Goal: Task Accomplishment & Management: Use online tool/utility

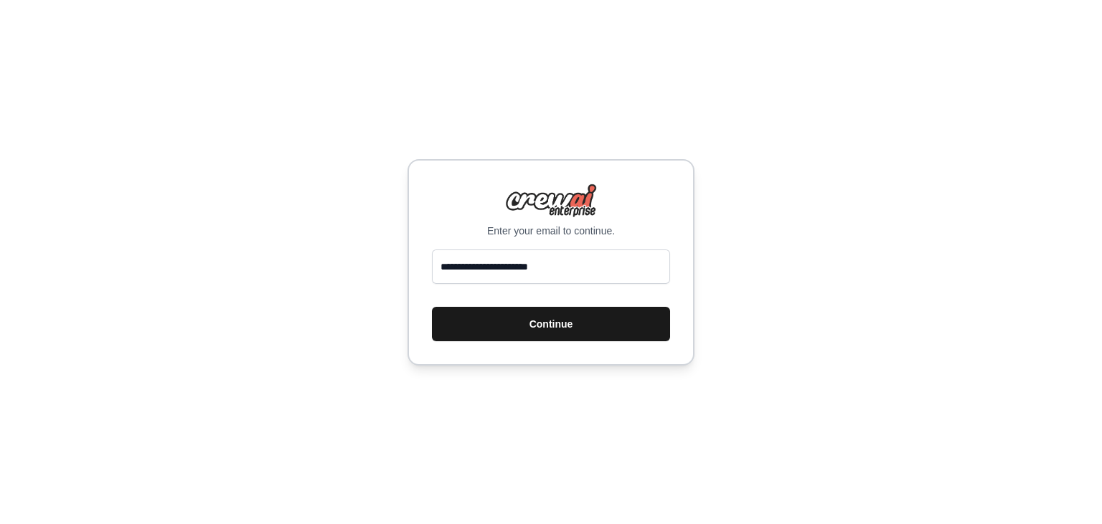
type input "**********"
click at [564, 334] on button "Continue" at bounding box center [551, 324] width 238 height 34
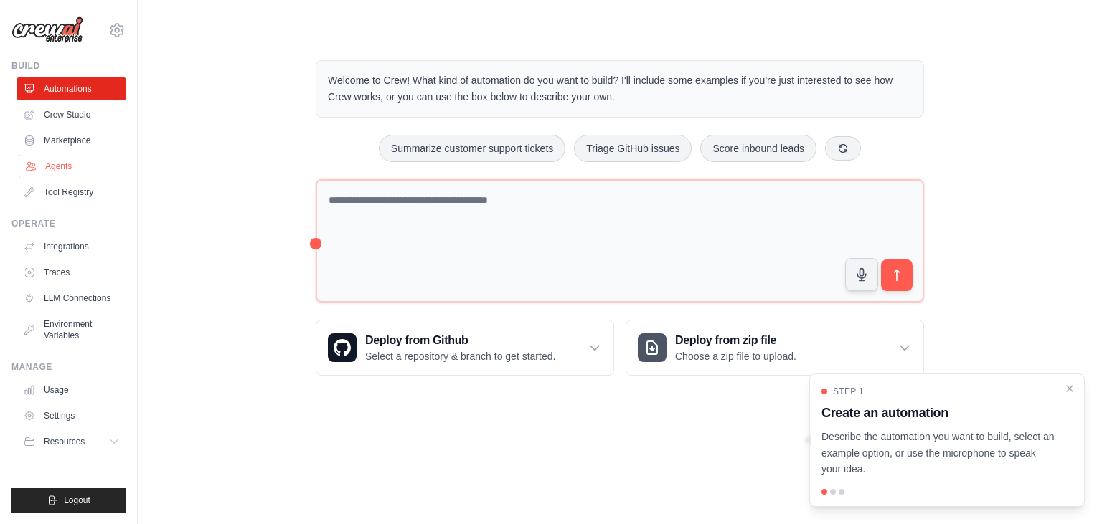
click at [64, 171] on link "Agents" at bounding box center [73, 166] width 108 height 23
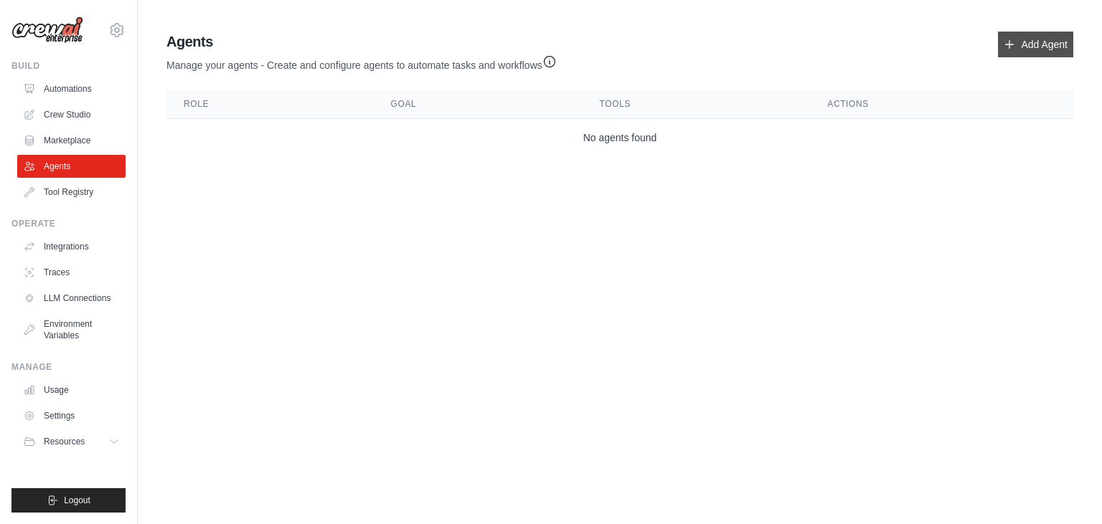
click at [1030, 42] on link "Add Agent" at bounding box center [1035, 45] width 75 height 26
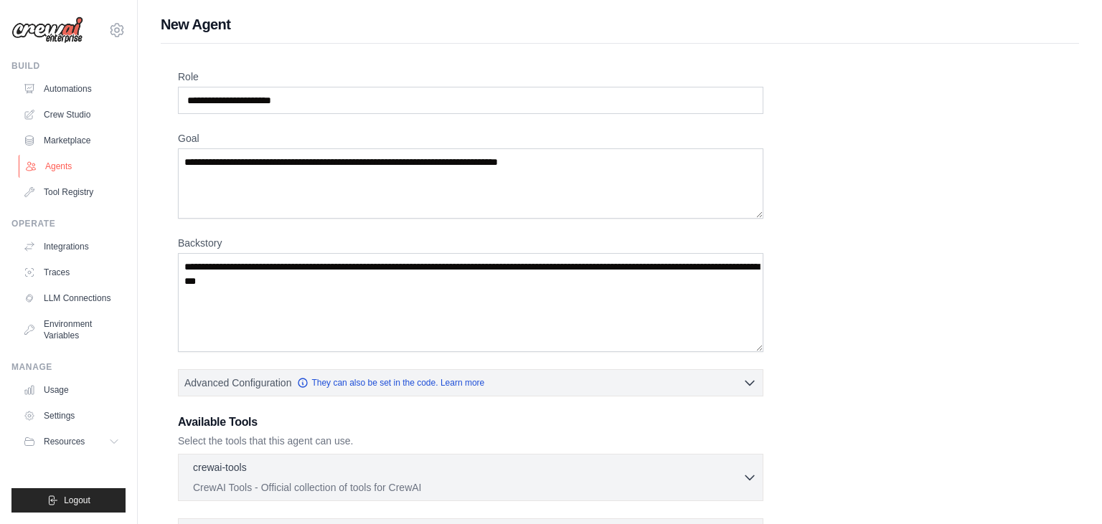
click at [76, 168] on link "Agents" at bounding box center [73, 166] width 108 height 23
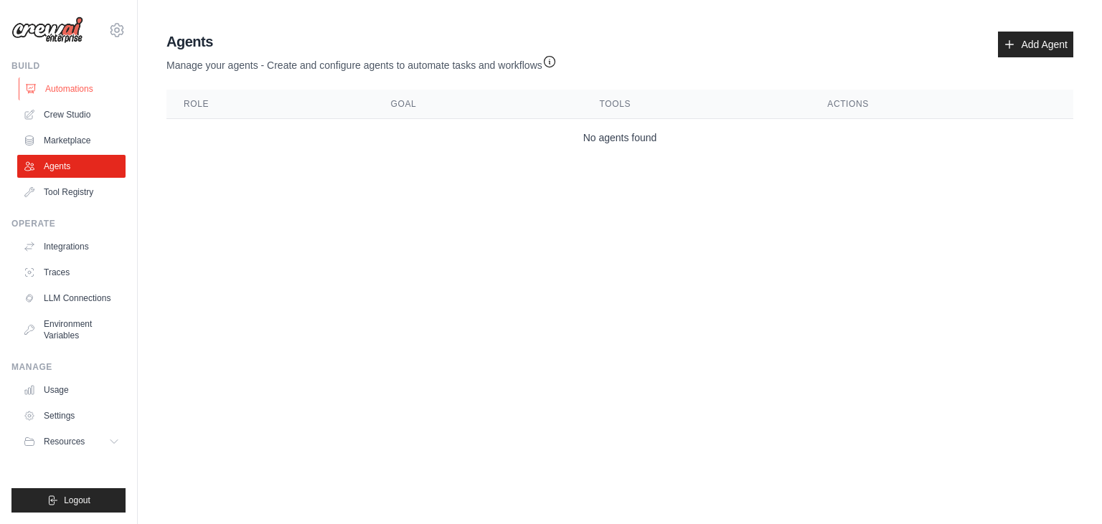
click at [59, 79] on link "Automations" at bounding box center [73, 88] width 108 height 23
